Goal: Task Accomplishment & Management: Use online tool/utility

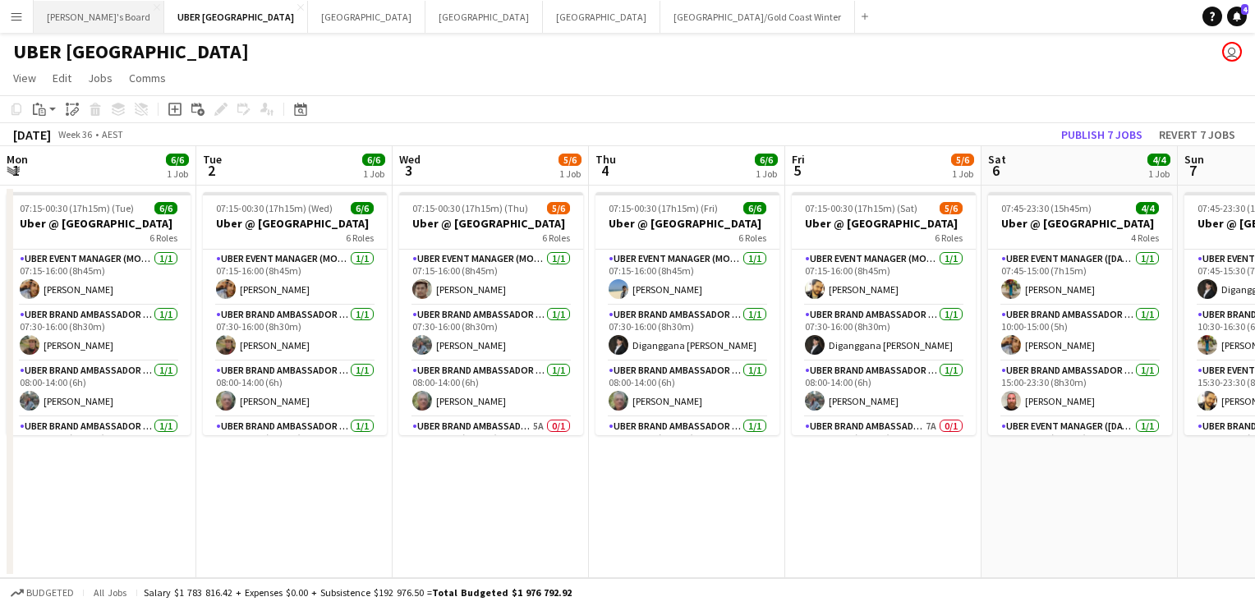
scroll to position [0, 411]
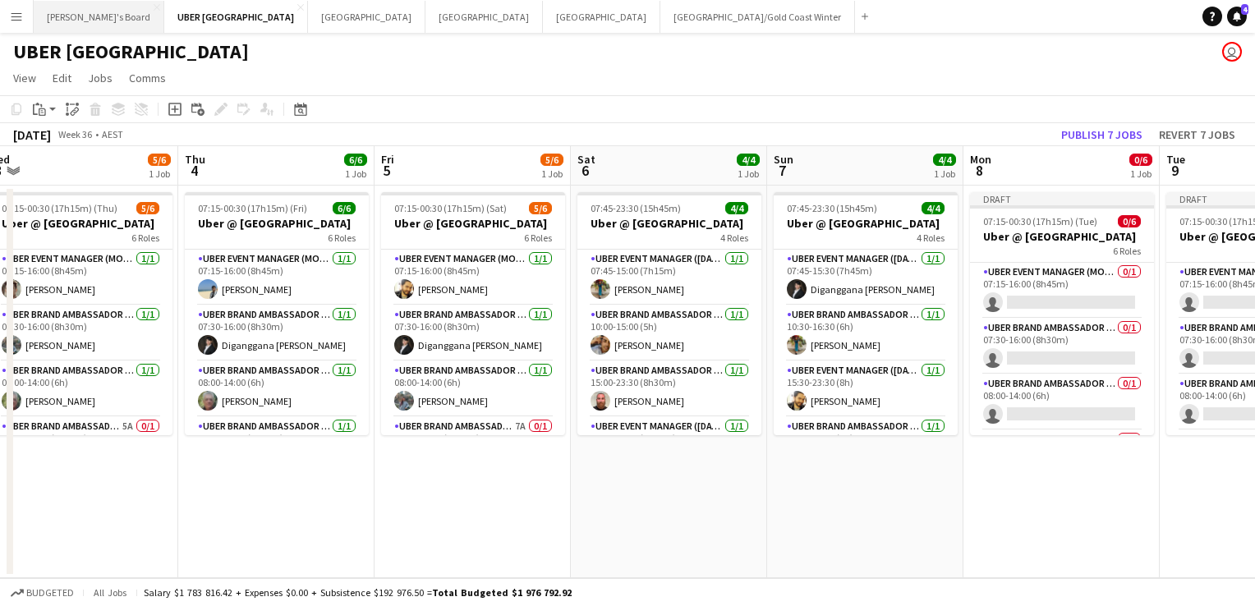
click at [69, 3] on button "Tennille's Board Close" at bounding box center [99, 17] width 131 height 32
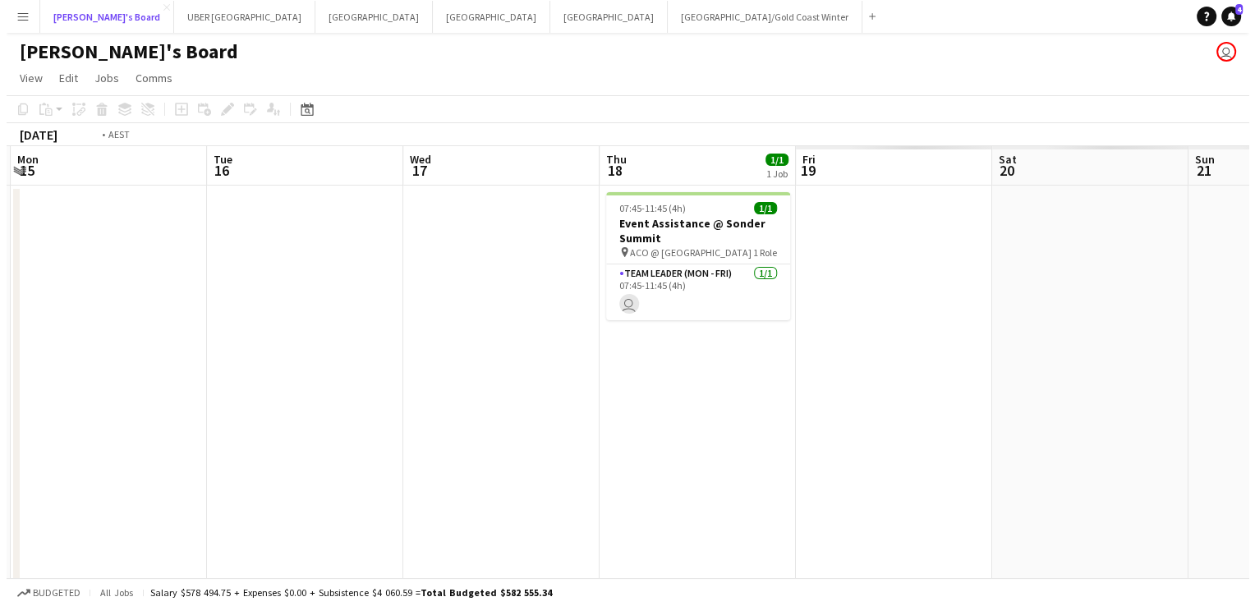
scroll to position [0, 691]
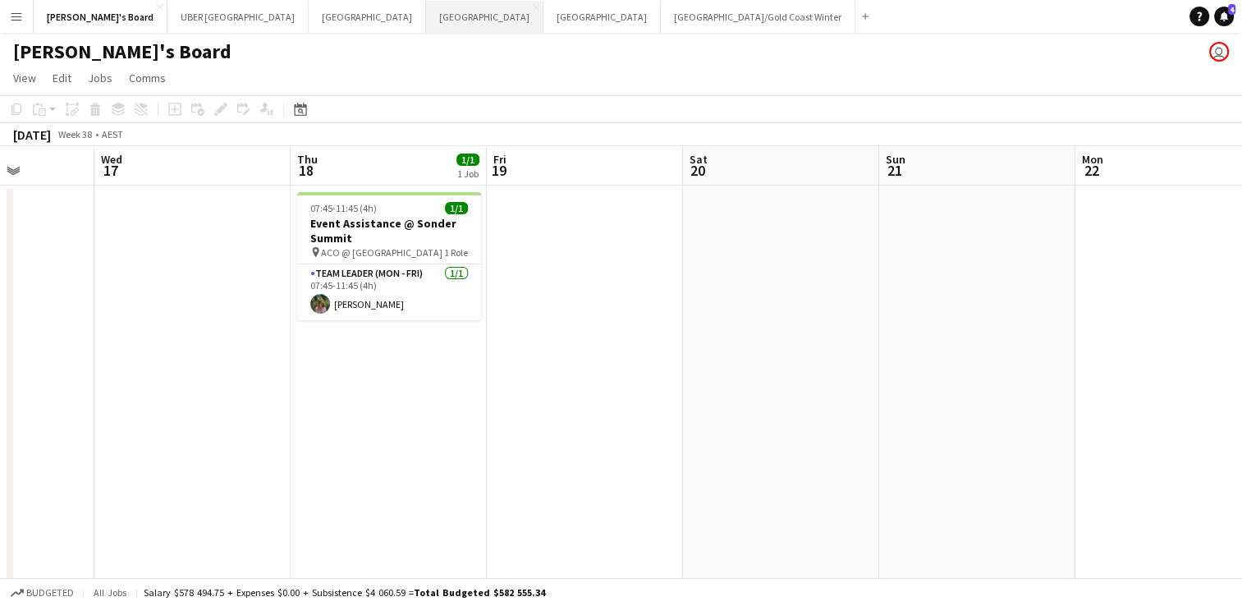
click at [426, 18] on button "Sydney Close" at bounding box center [484, 17] width 117 height 32
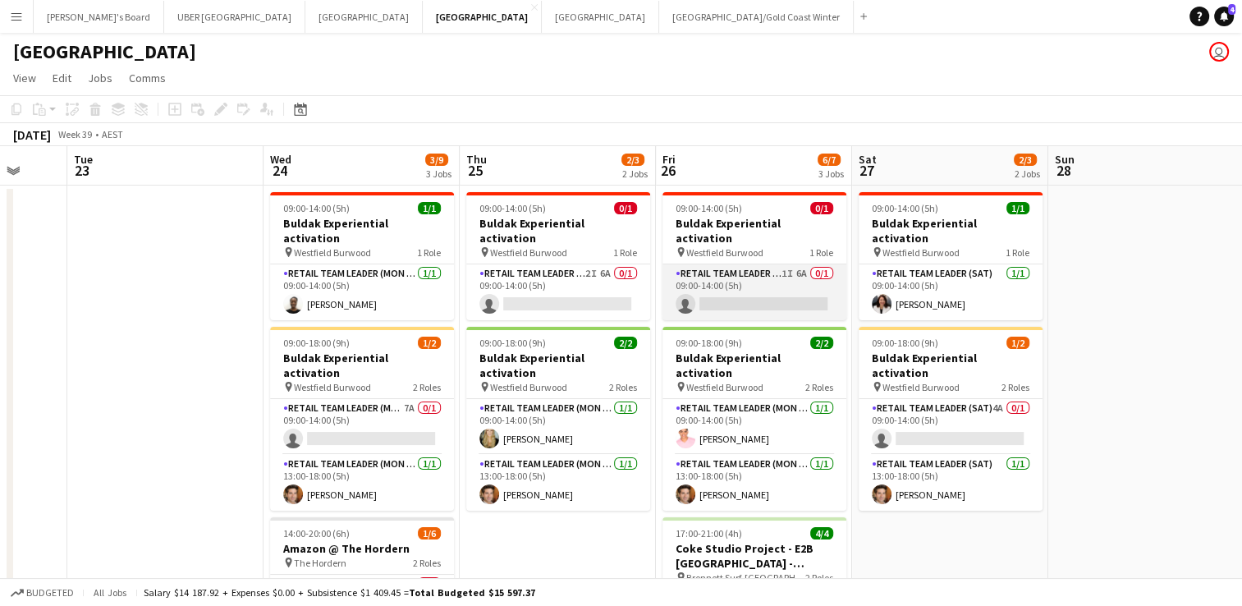
click at [767, 282] on app-card-role "RETAIL Team Leader (Mon - Fri) 1I 6A 0/1 09:00-14:00 (5h) single-neutral-actions" at bounding box center [755, 292] width 184 height 56
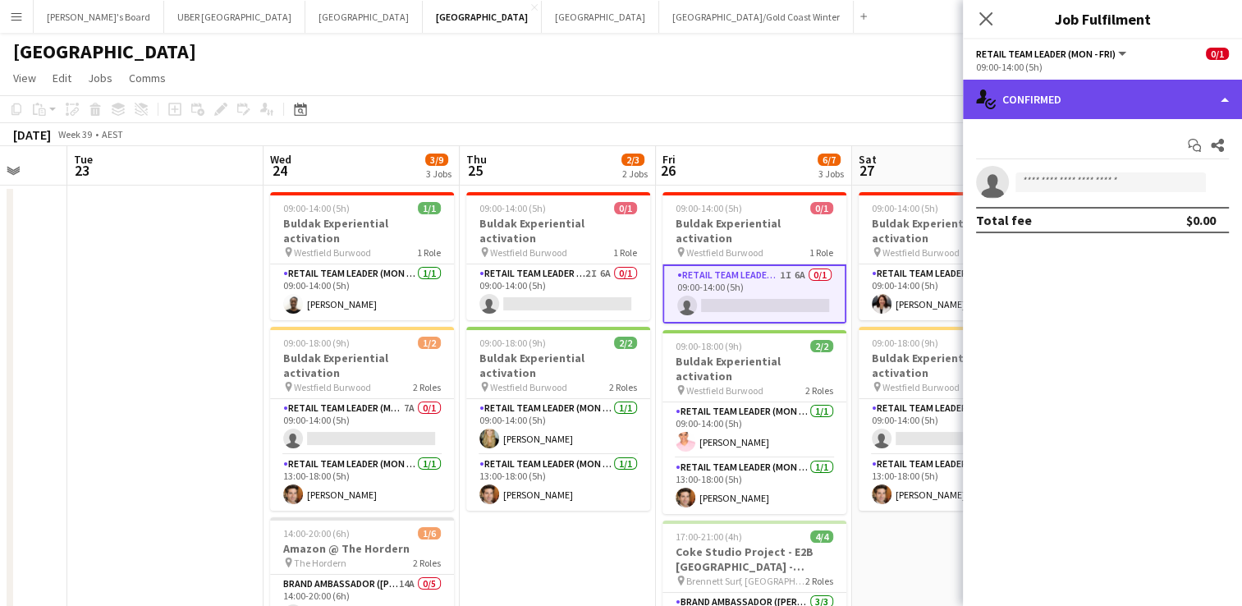
click at [1087, 96] on div "single-neutral-actions-check-2 Confirmed" at bounding box center [1102, 99] width 279 height 39
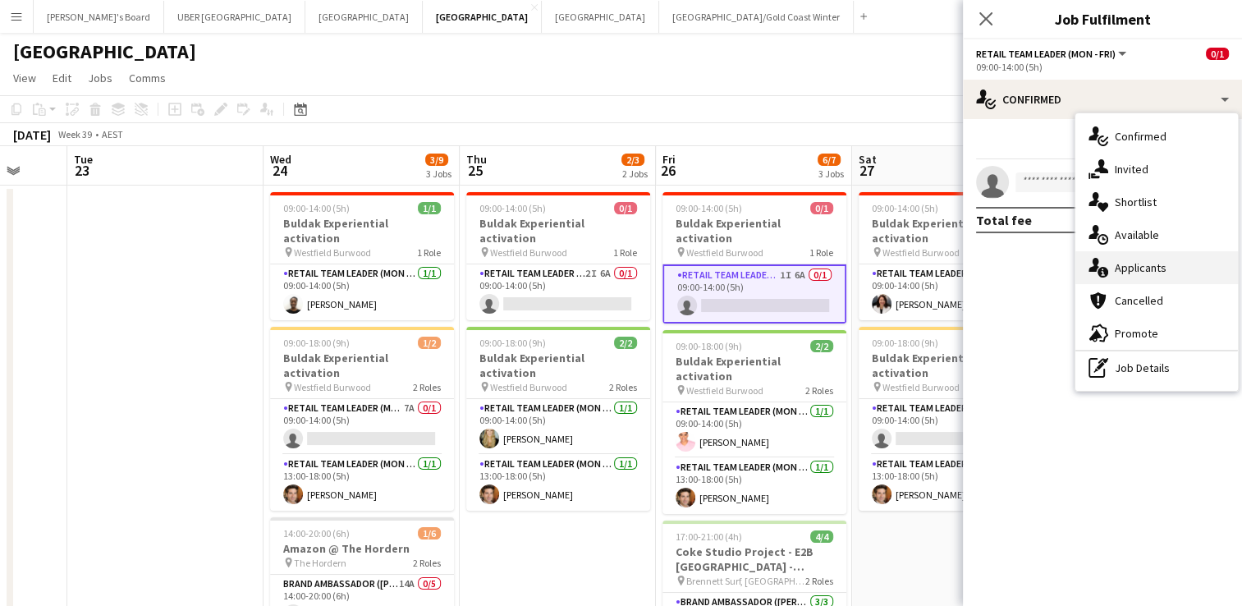
click at [1158, 268] on div "single-neutral-actions-information Applicants" at bounding box center [1157, 267] width 163 height 33
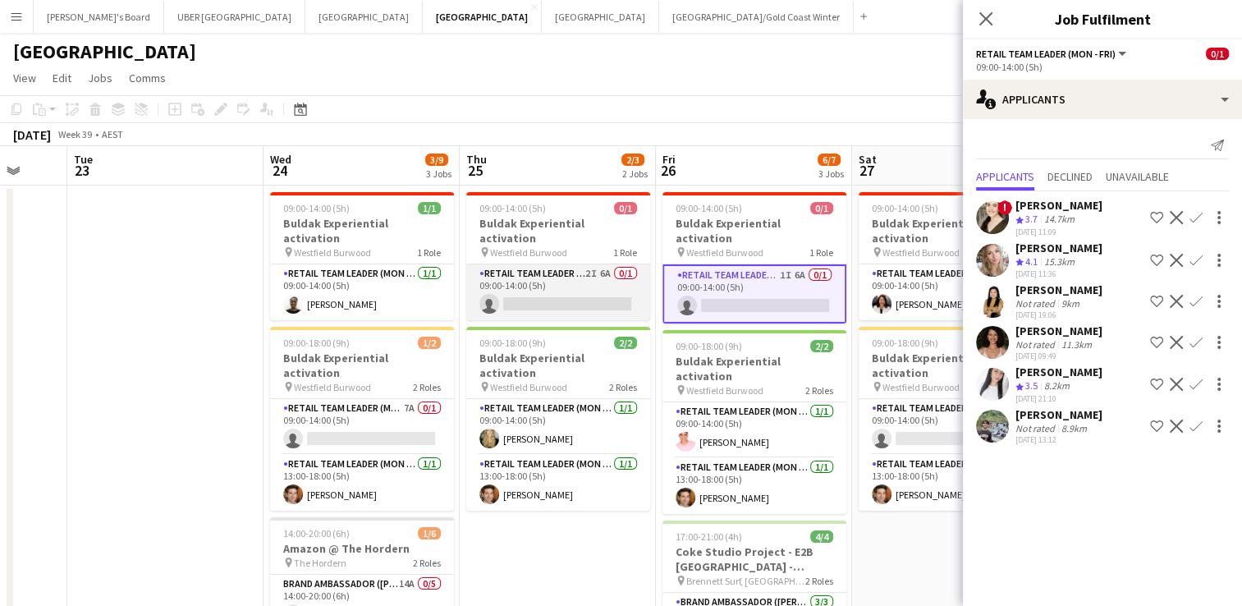
click at [548, 284] on app-card-role "RETAIL Team Leader (Mon - Fri) 2I 6A 0/1 09:00-14:00 (5h) single-neutral-actions" at bounding box center [558, 292] width 184 height 56
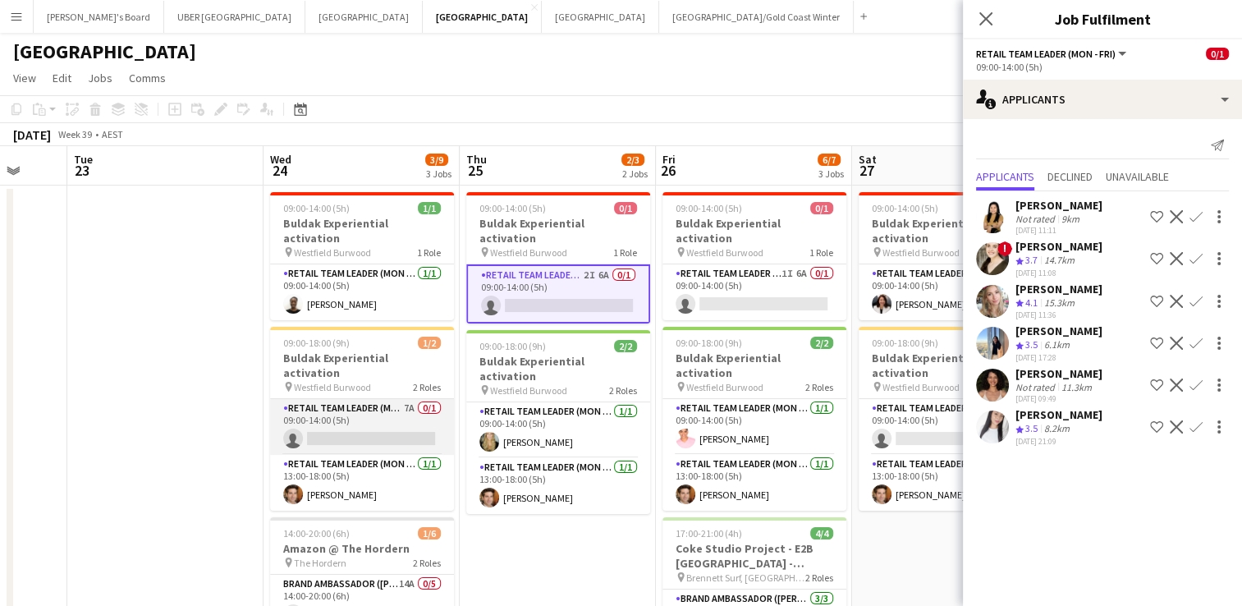
click at [391, 412] on app-card-role "RETAIL Team Leader (Mon - Fri) 7A 0/1 09:00-14:00 (5h) single-neutral-actions" at bounding box center [362, 427] width 184 height 56
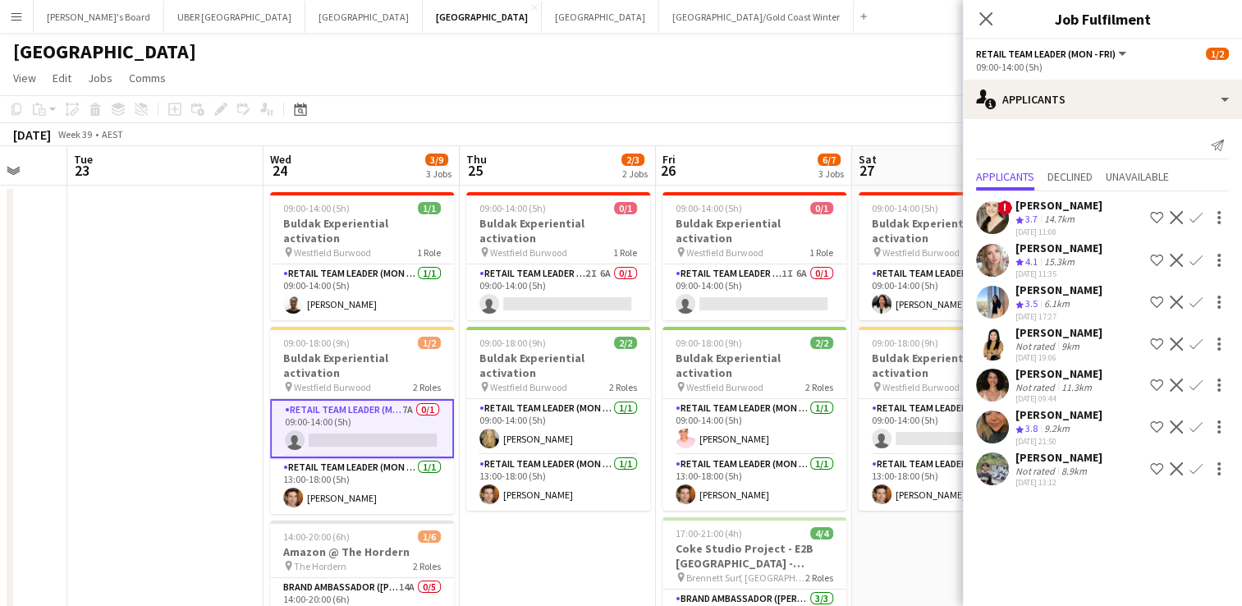
click at [1050, 366] on div "[PERSON_NAME]" at bounding box center [1059, 373] width 87 height 15
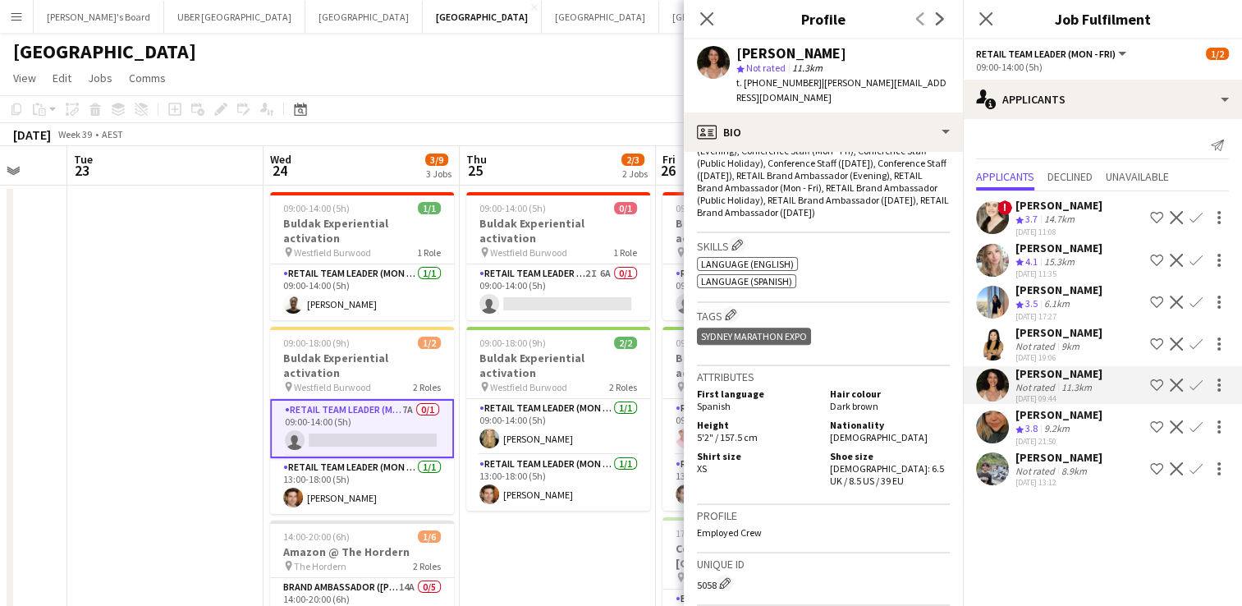
scroll to position [617, 0]
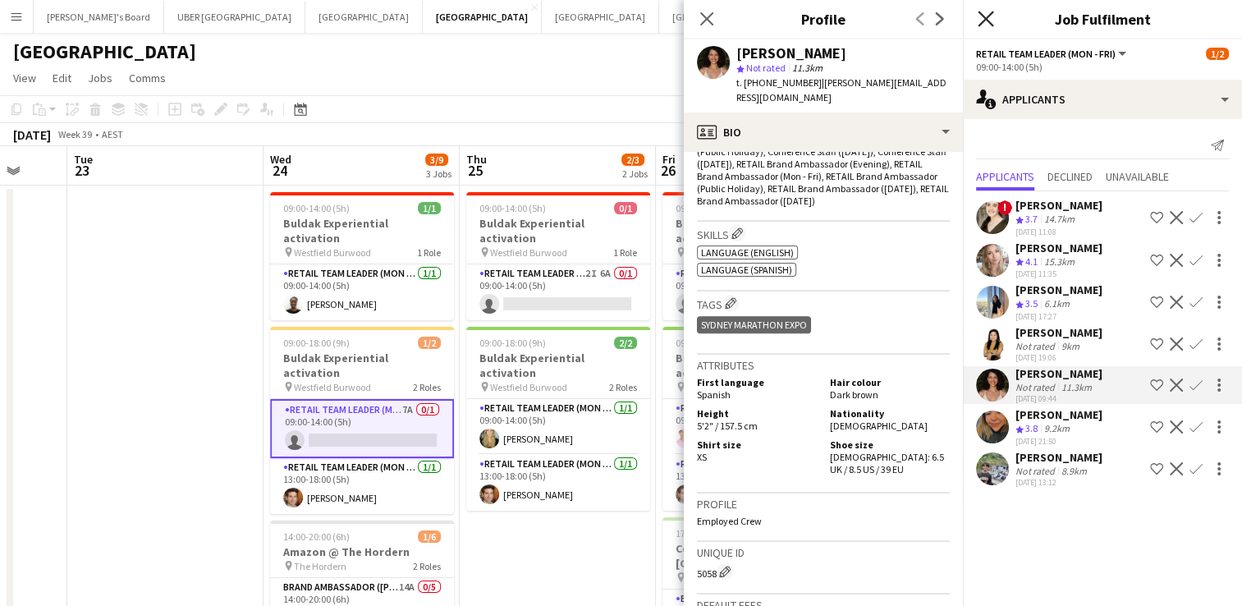
click at [987, 14] on icon "Close pop-in" at bounding box center [986, 19] width 16 height 16
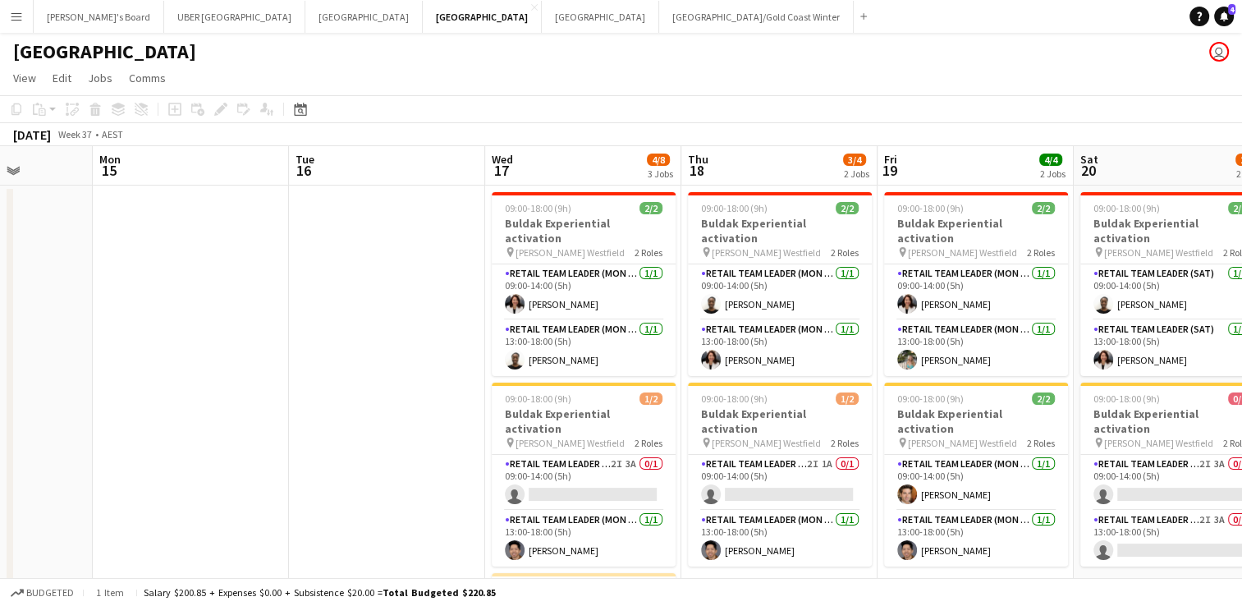
scroll to position [0, 447]
